Goal: Transaction & Acquisition: Book appointment/travel/reservation

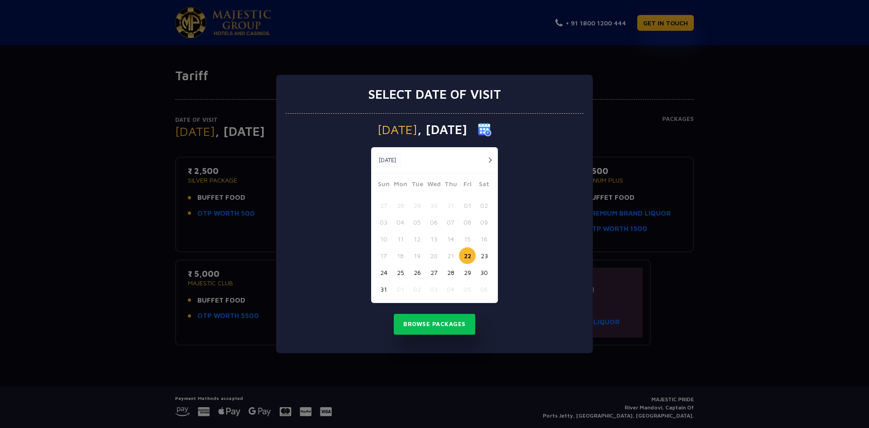
click at [488, 161] on button "button" at bounding box center [489, 159] width 11 height 11
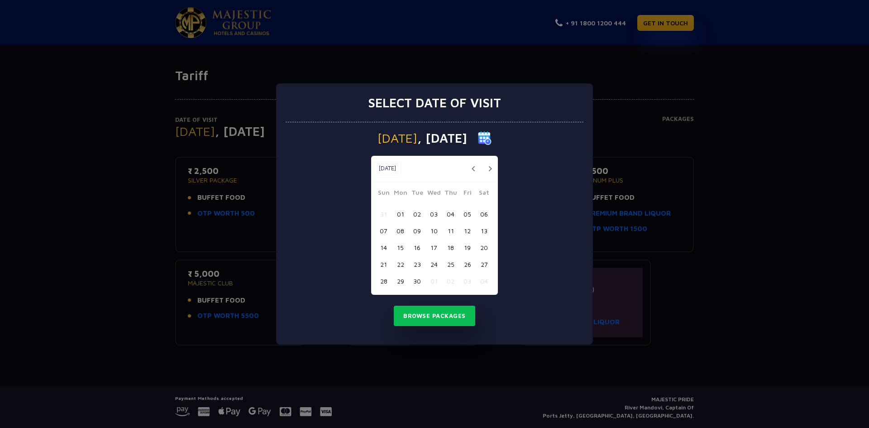
click at [488, 161] on div "Sep, 2025 Sep, 2025" at bounding box center [434, 169] width 127 height 26
click at [491, 164] on button "button" at bounding box center [489, 168] width 11 height 11
click at [419, 248] on button "14" at bounding box center [417, 247] width 17 height 17
click at [441, 326] on button "Browse Packages" at bounding box center [434, 315] width 81 height 21
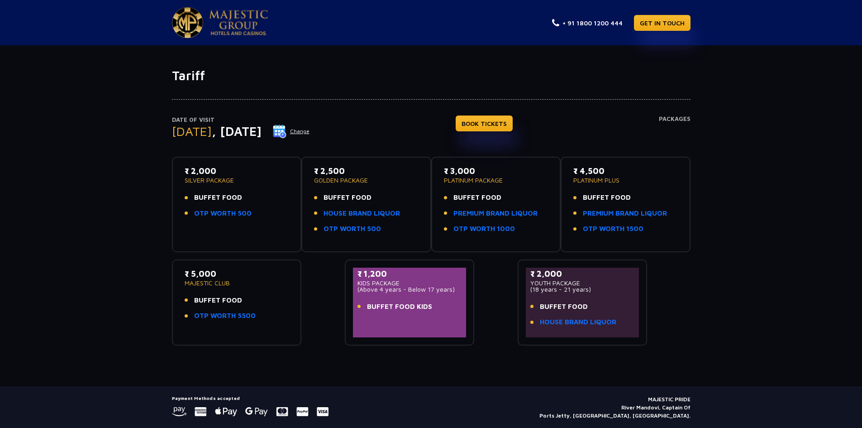
drag, startPoint x: 214, startPoint y: 205, endPoint x: 214, endPoint y: 196, distance: 9.1
click at [214, 205] on ul "BUFFET FOOD OTP WORTH 500" at bounding box center [237, 205] width 105 height 26
click at [214, 179] on p "SILVER PACKAGE" at bounding box center [237, 180] width 105 height 6
click at [503, 127] on link "BOOK TICKETS" at bounding box center [484, 123] width 57 height 16
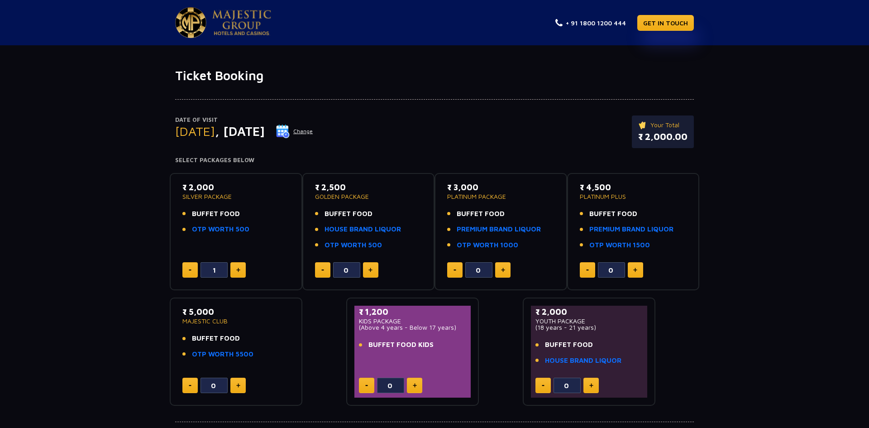
type input "2"
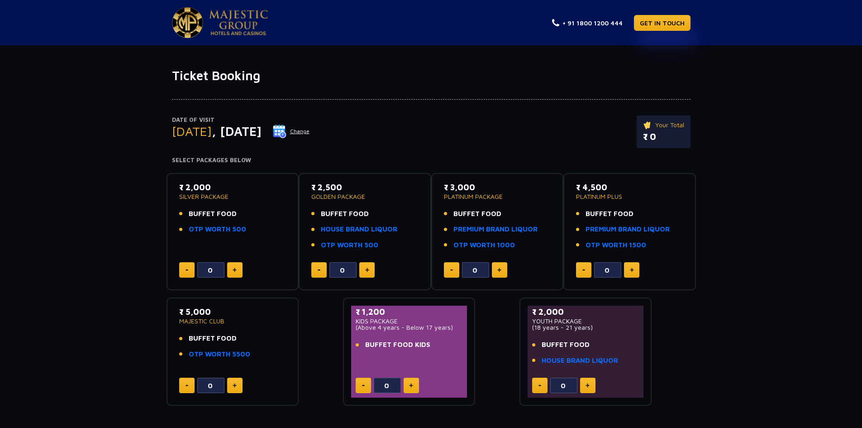
click at [235, 269] on img at bounding box center [235, 269] width 4 height 5
type input "2"
